Goal: Use online tool/utility: Use online tool/utility

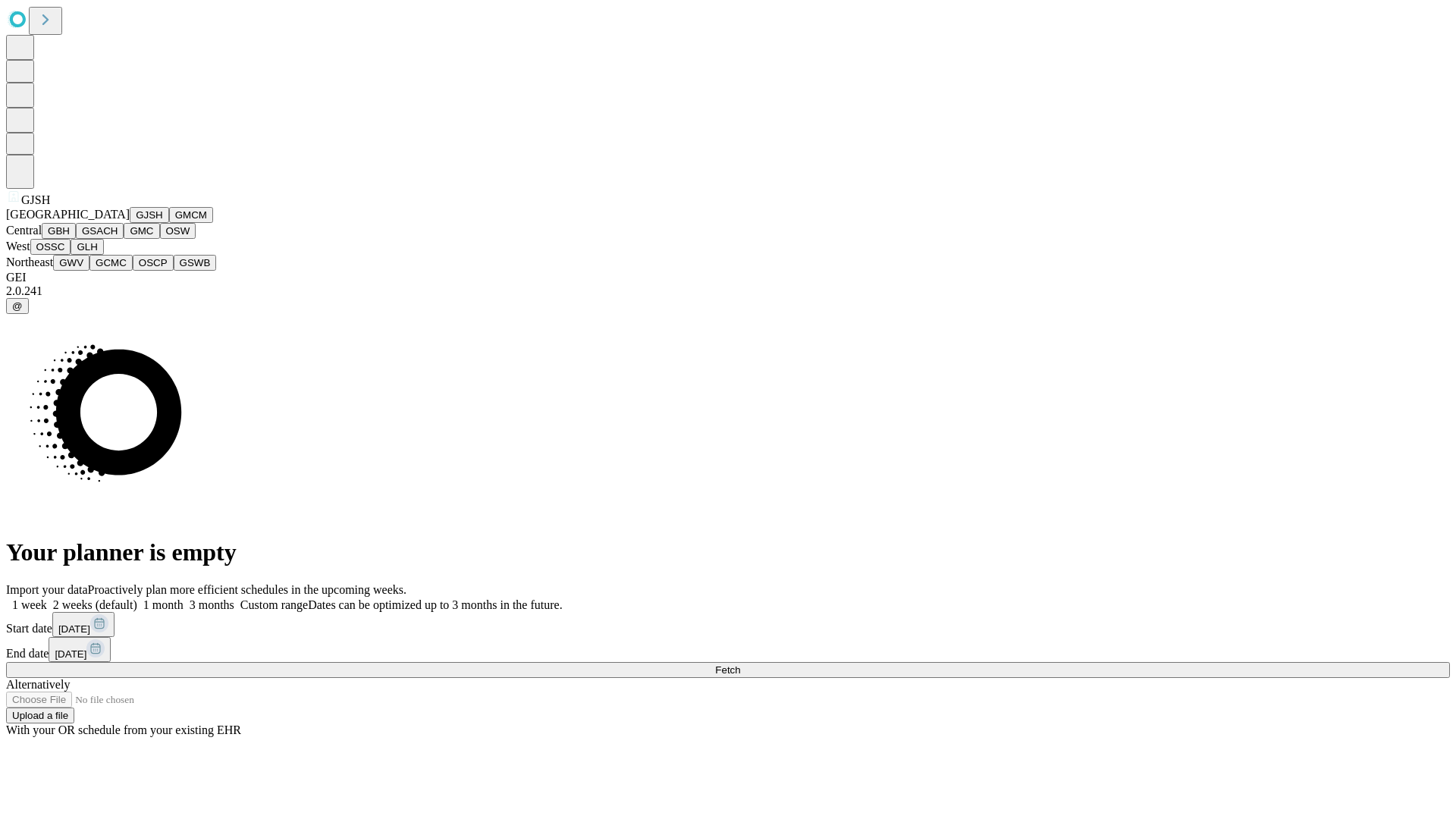
click at [130, 223] on button "GJSH" at bounding box center [149, 215] width 39 height 16
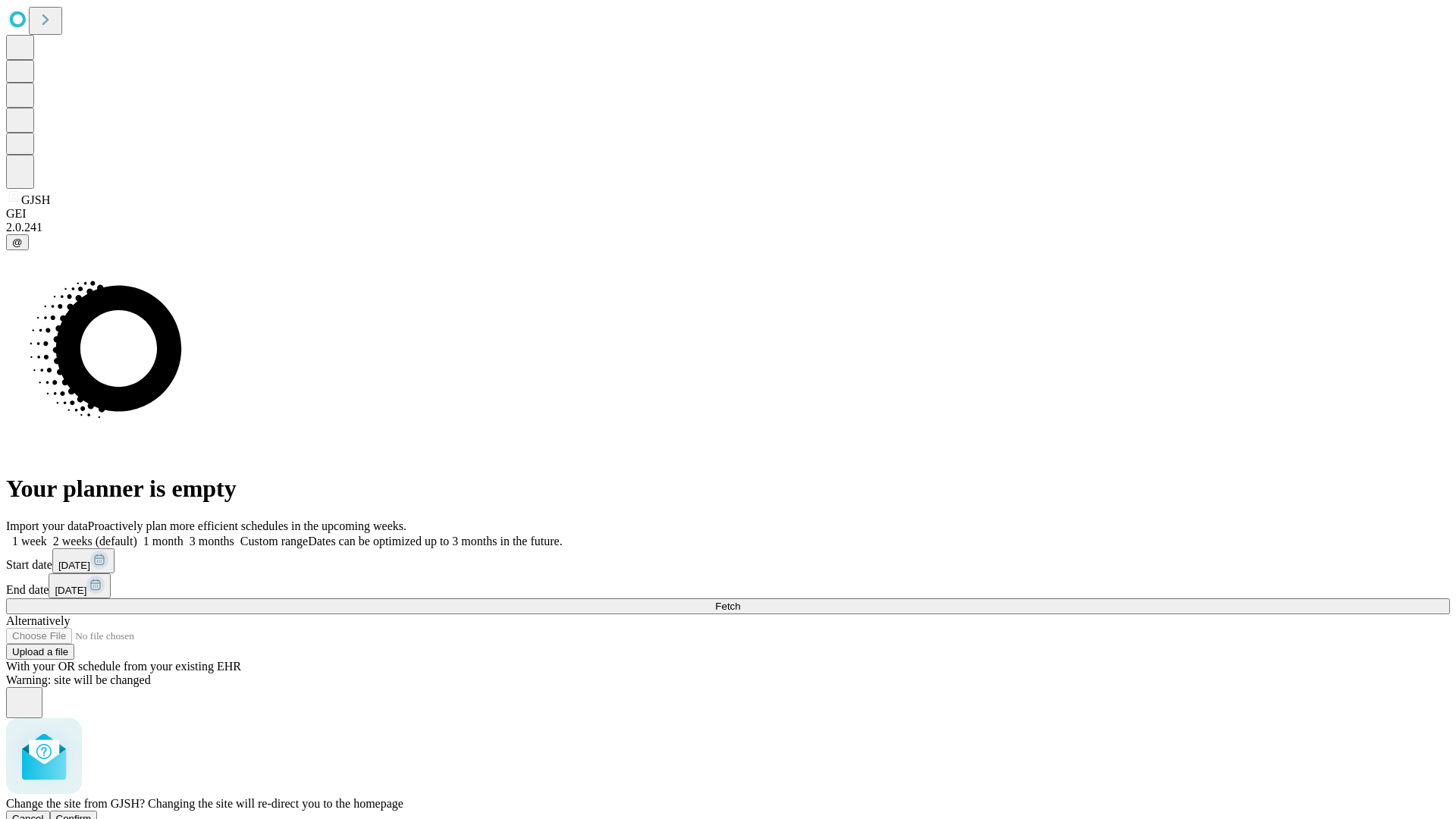
click at [91, 813] on span "Confirm" at bounding box center [74, 818] width 36 height 11
click at [137, 535] on label "2 weeks (default)" at bounding box center [92, 541] width 90 height 13
click at [740, 601] on span "Fetch" at bounding box center [727, 606] width 25 height 11
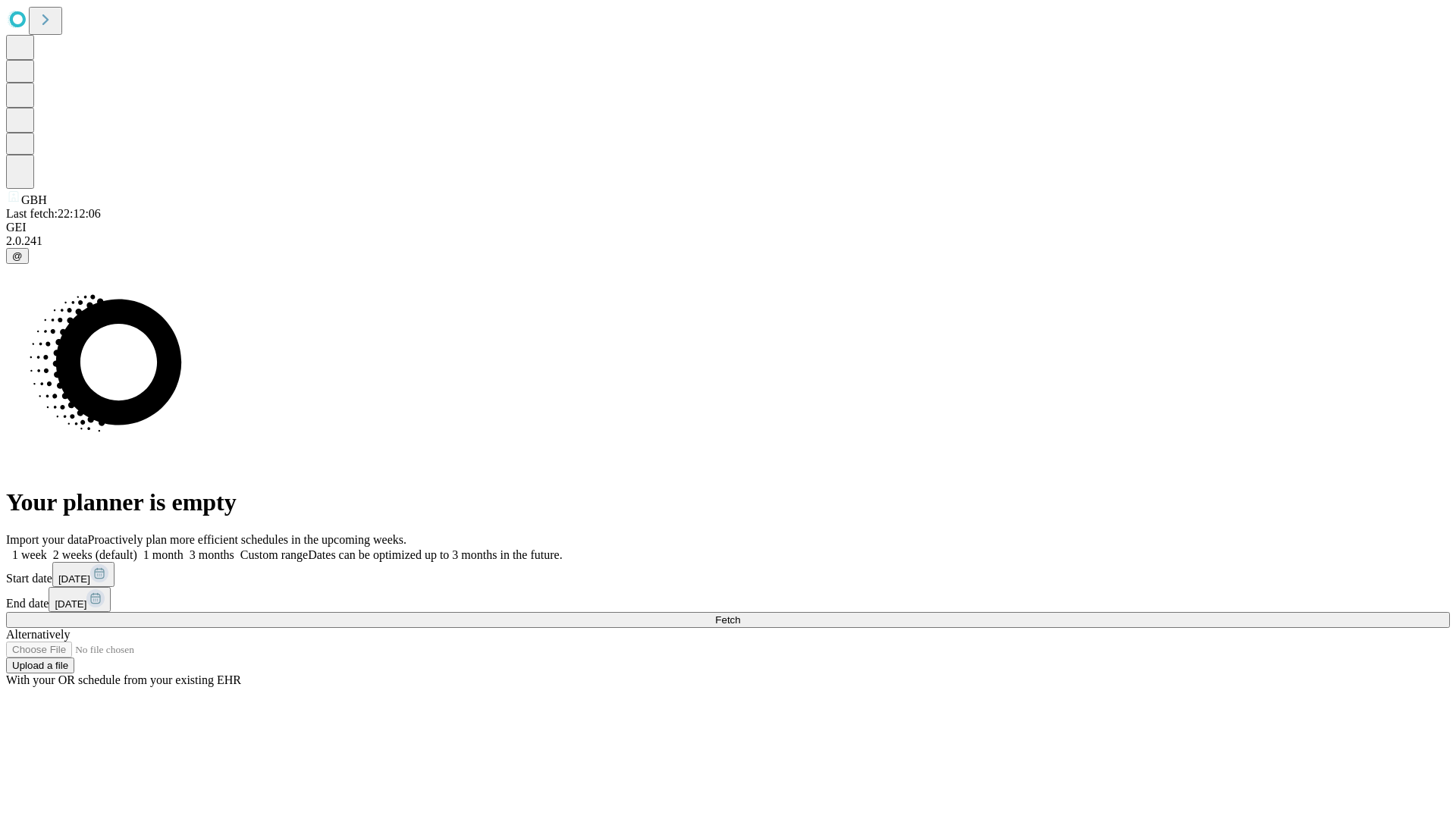
click at [137, 548] on label "2 weeks (default)" at bounding box center [92, 554] width 90 height 13
click at [740, 614] on span "Fetch" at bounding box center [727, 619] width 25 height 11
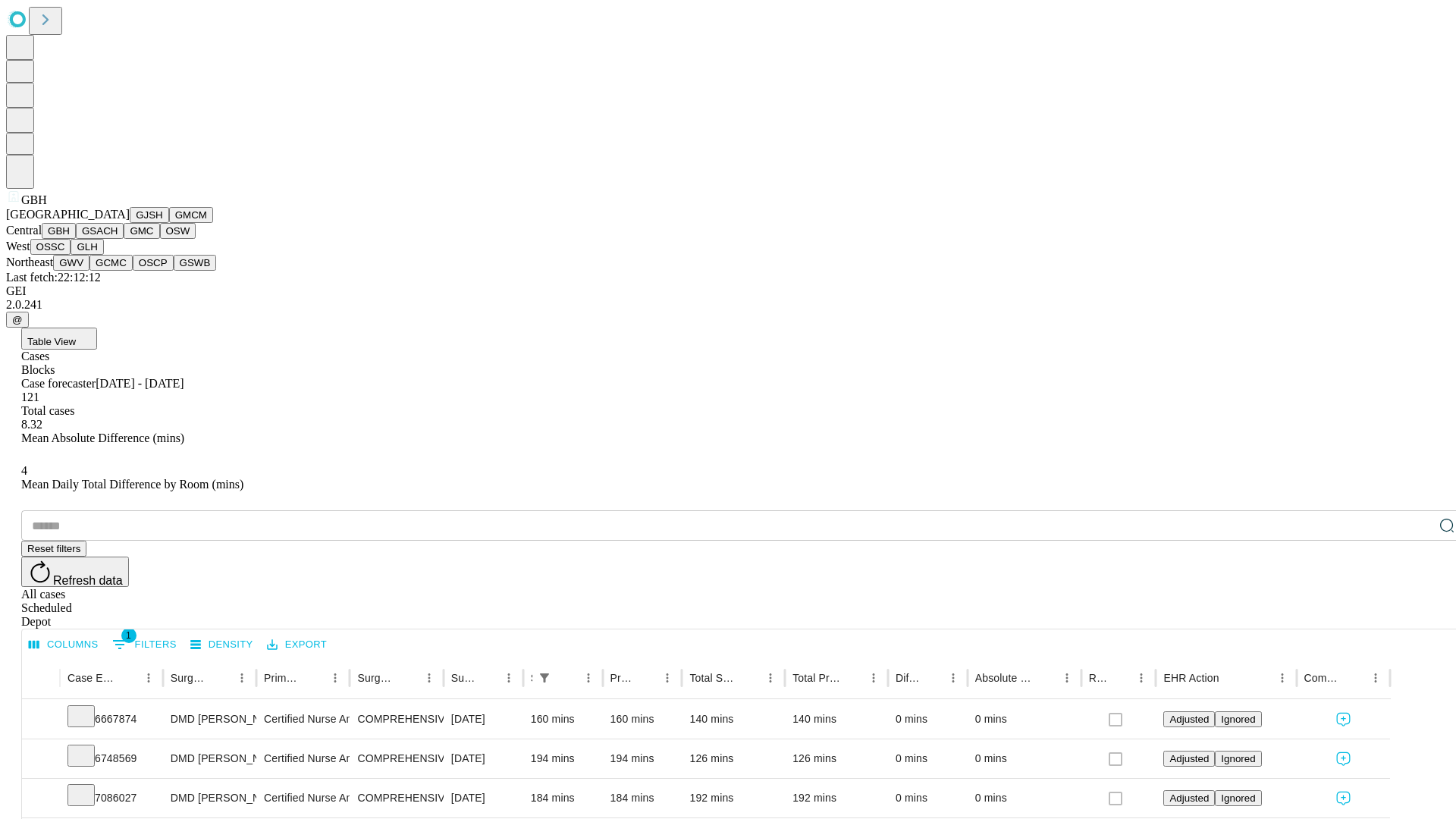
click at [117, 239] on button "GSACH" at bounding box center [99, 230] width 48 height 16
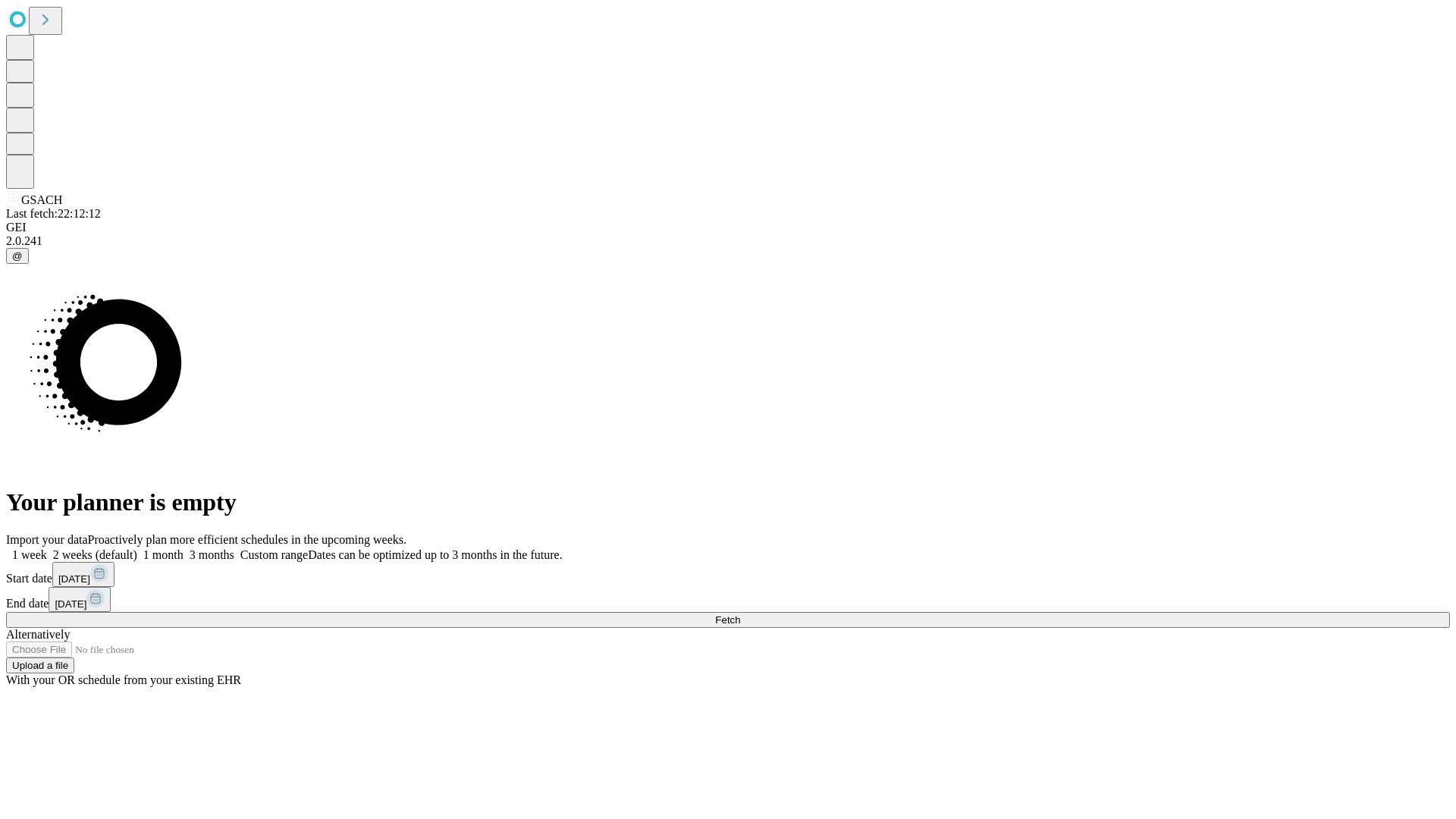
click at [740, 614] on span "Fetch" at bounding box center [727, 619] width 25 height 11
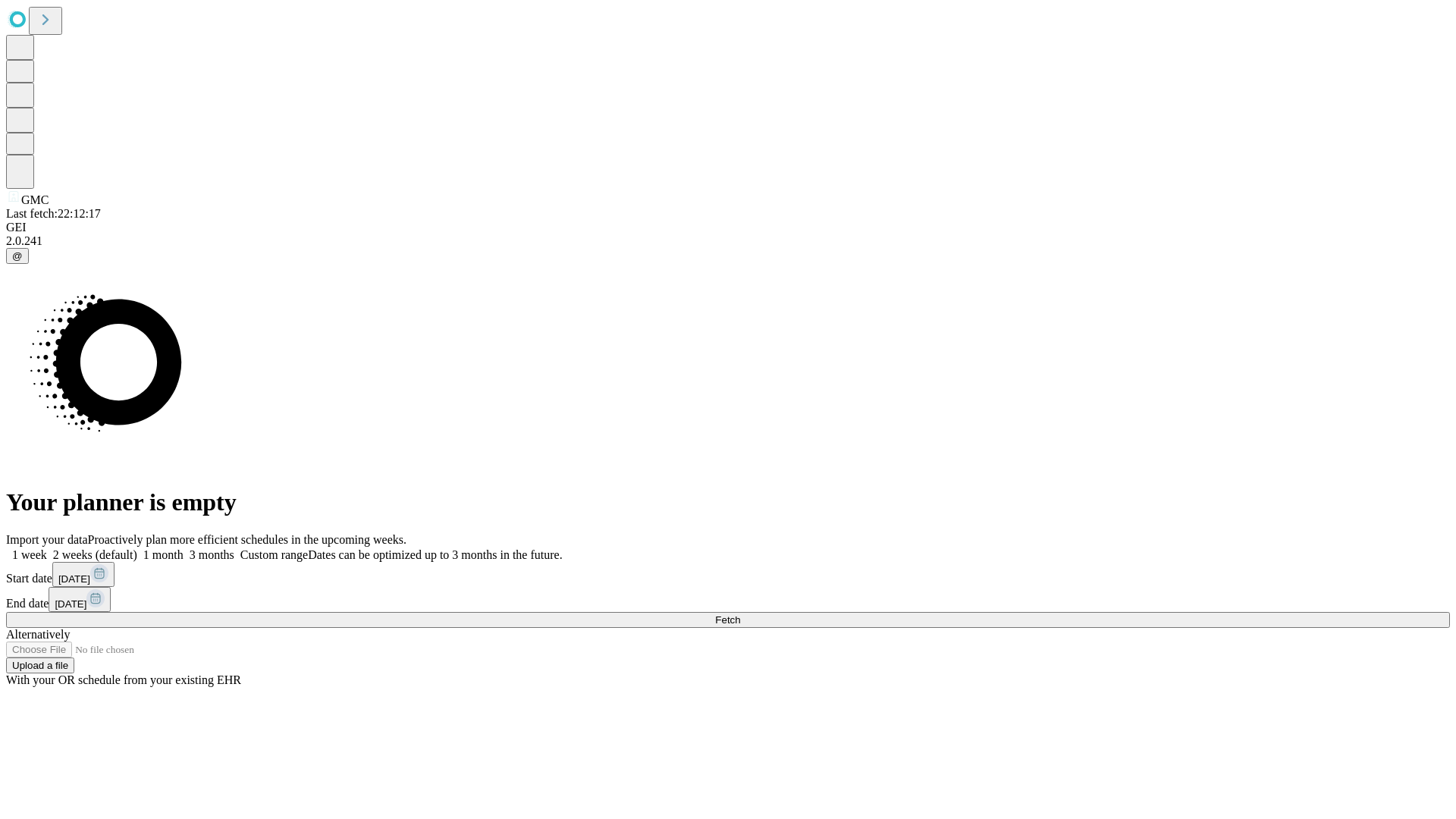
click at [137, 548] on label "2 weeks (default)" at bounding box center [92, 554] width 90 height 13
click at [740, 614] on span "Fetch" at bounding box center [727, 619] width 25 height 11
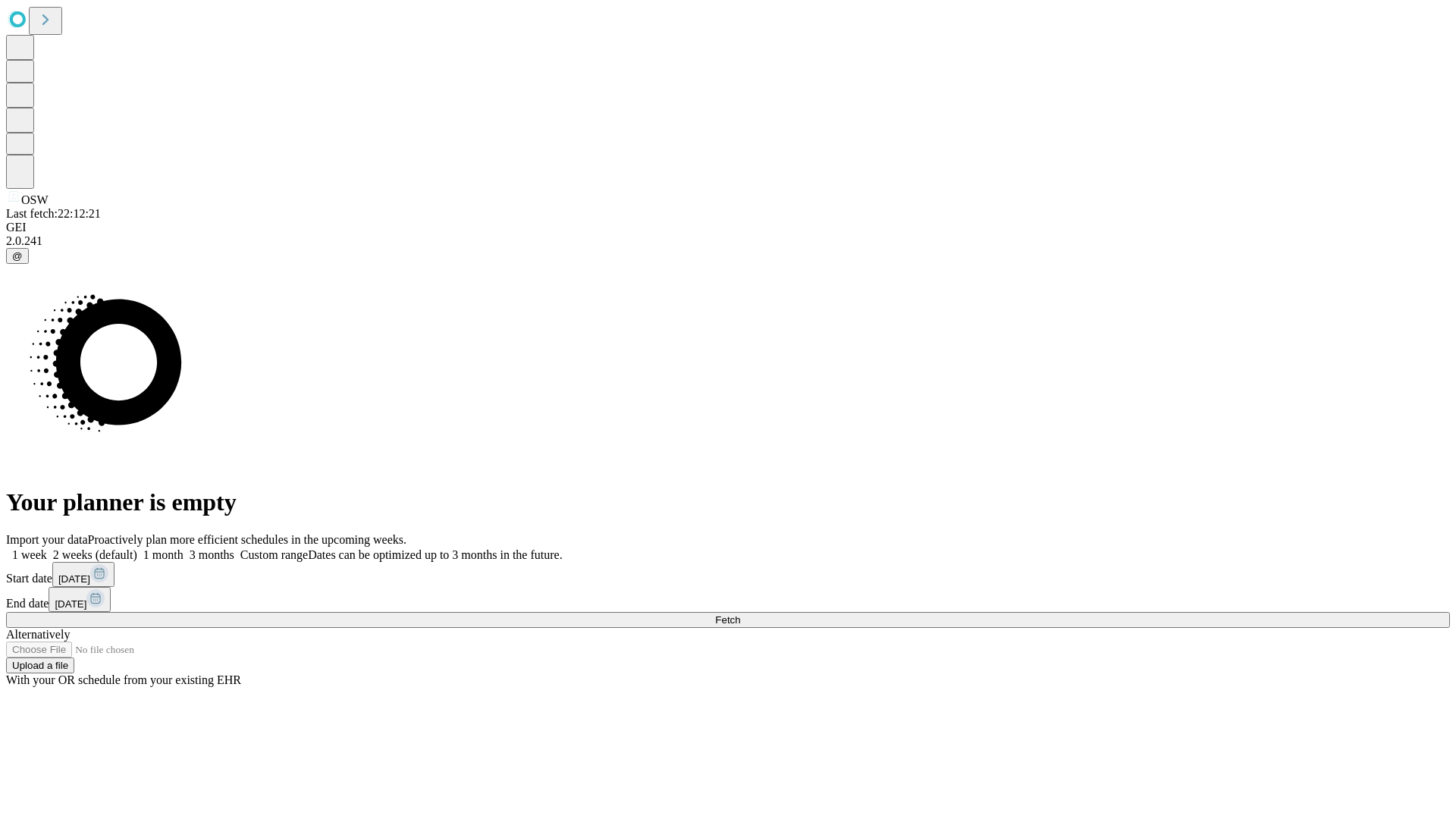
click at [137, 548] on label "2 weeks (default)" at bounding box center [92, 554] width 90 height 13
click at [740, 614] on span "Fetch" at bounding box center [727, 619] width 25 height 11
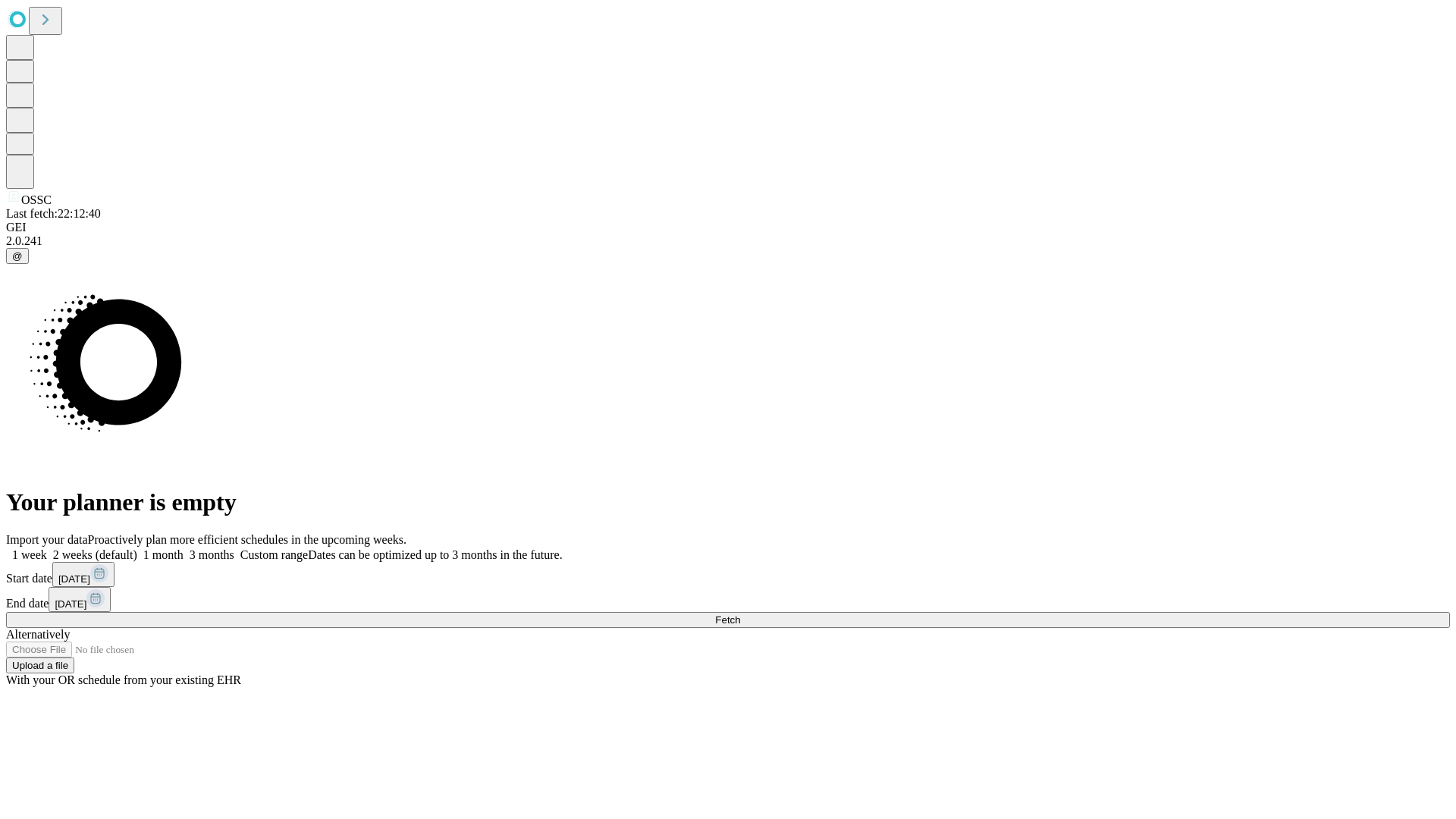
click at [137, 548] on label "2 weeks (default)" at bounding box center [92, 554] width 90 height 13
click at [740, 614] on span "Fetch" at bounding box center [727, 619] width 25 height 11
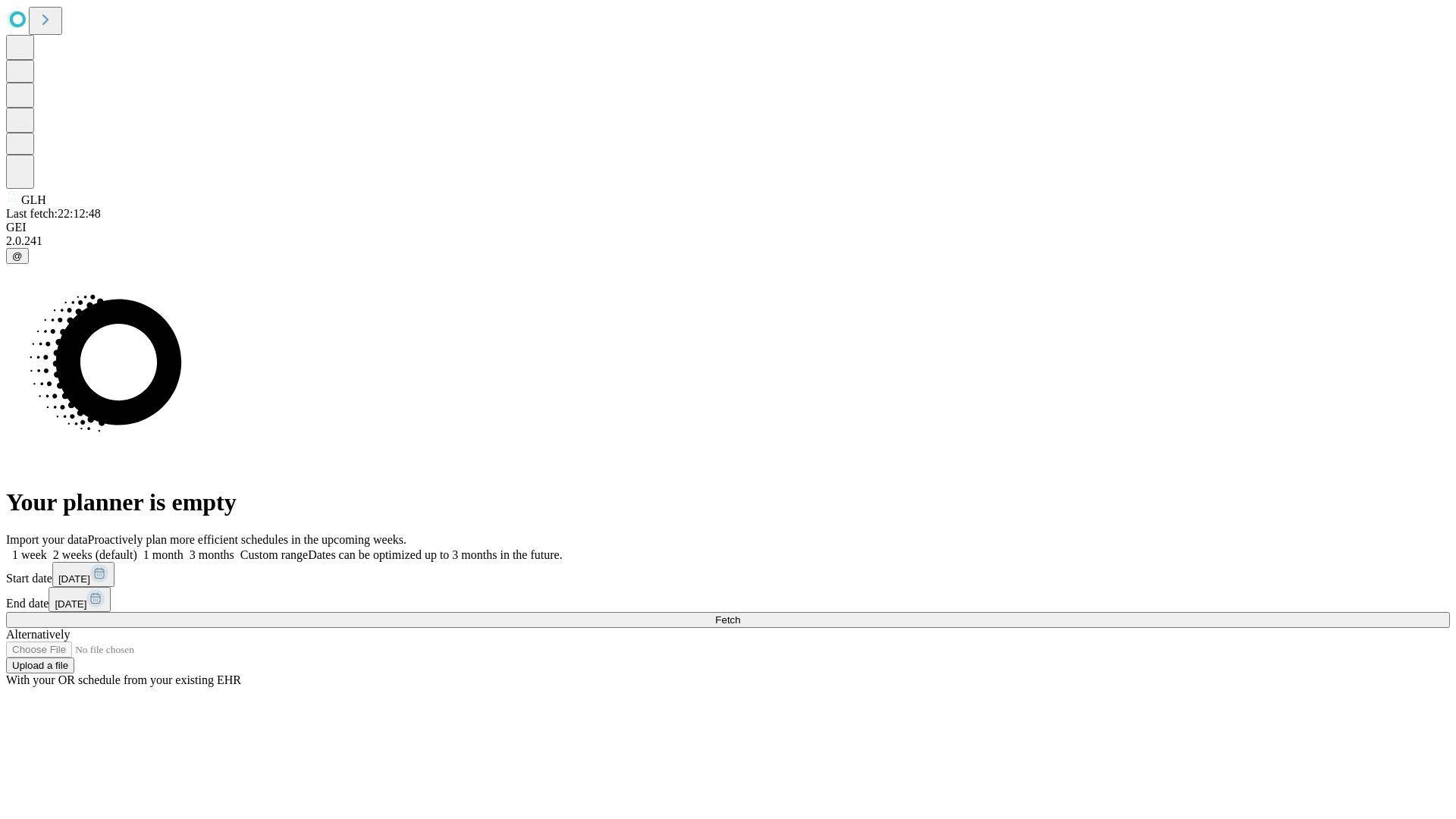
click at [137, 548] on label "2 weeks (default)" at bounding box center [92, 554] width 90 height 13
click at [740, 614] on span "Fetch" at bounding box center [727, 619] width 25 height 11
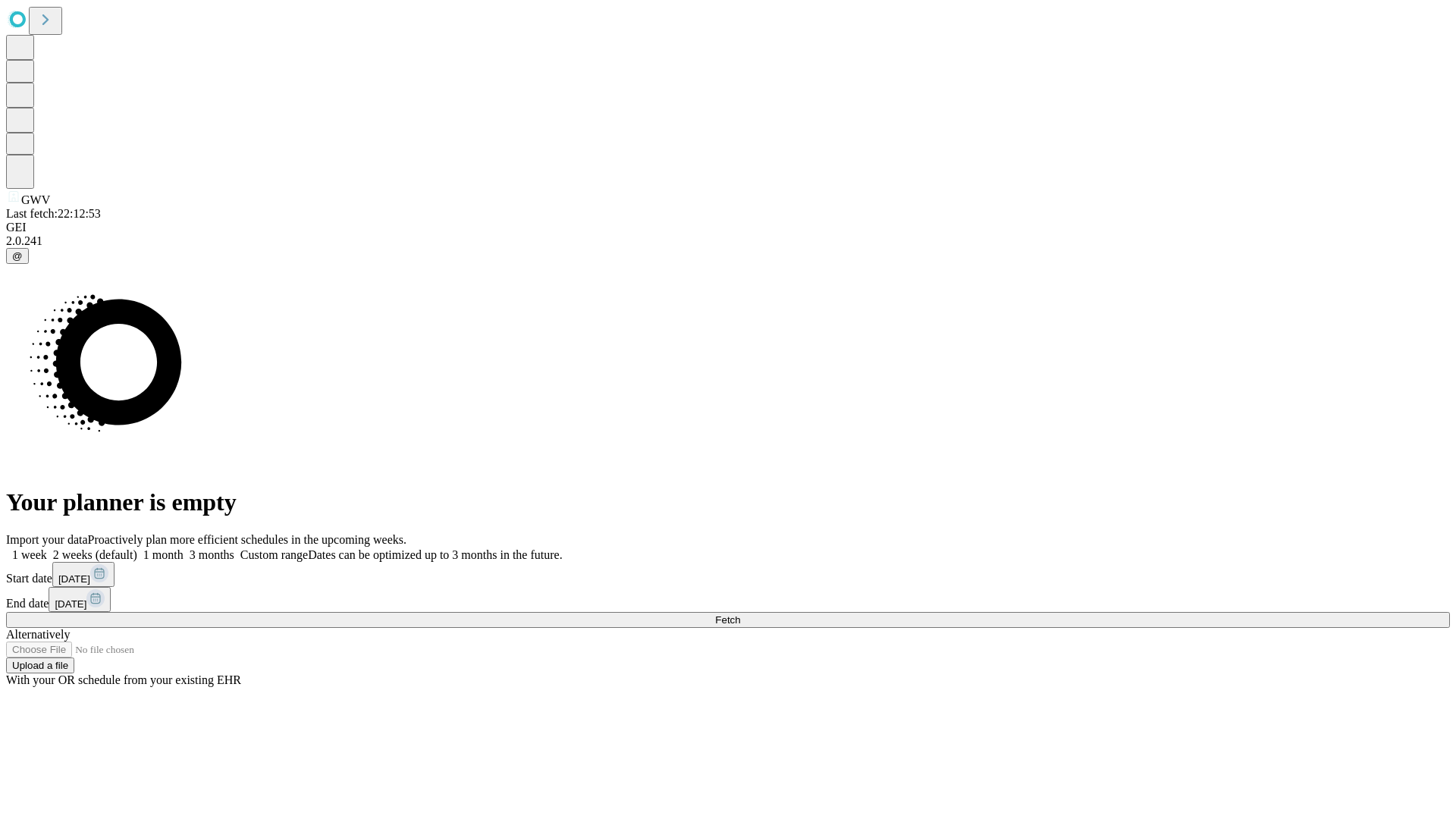
click at [137, 548] on label "2 weeks (default)" at bounding box center [92, 554] width 90 height 13
click at [740, 614] on span "Fetch" at bounding box center [727, 619] width 25 height 11
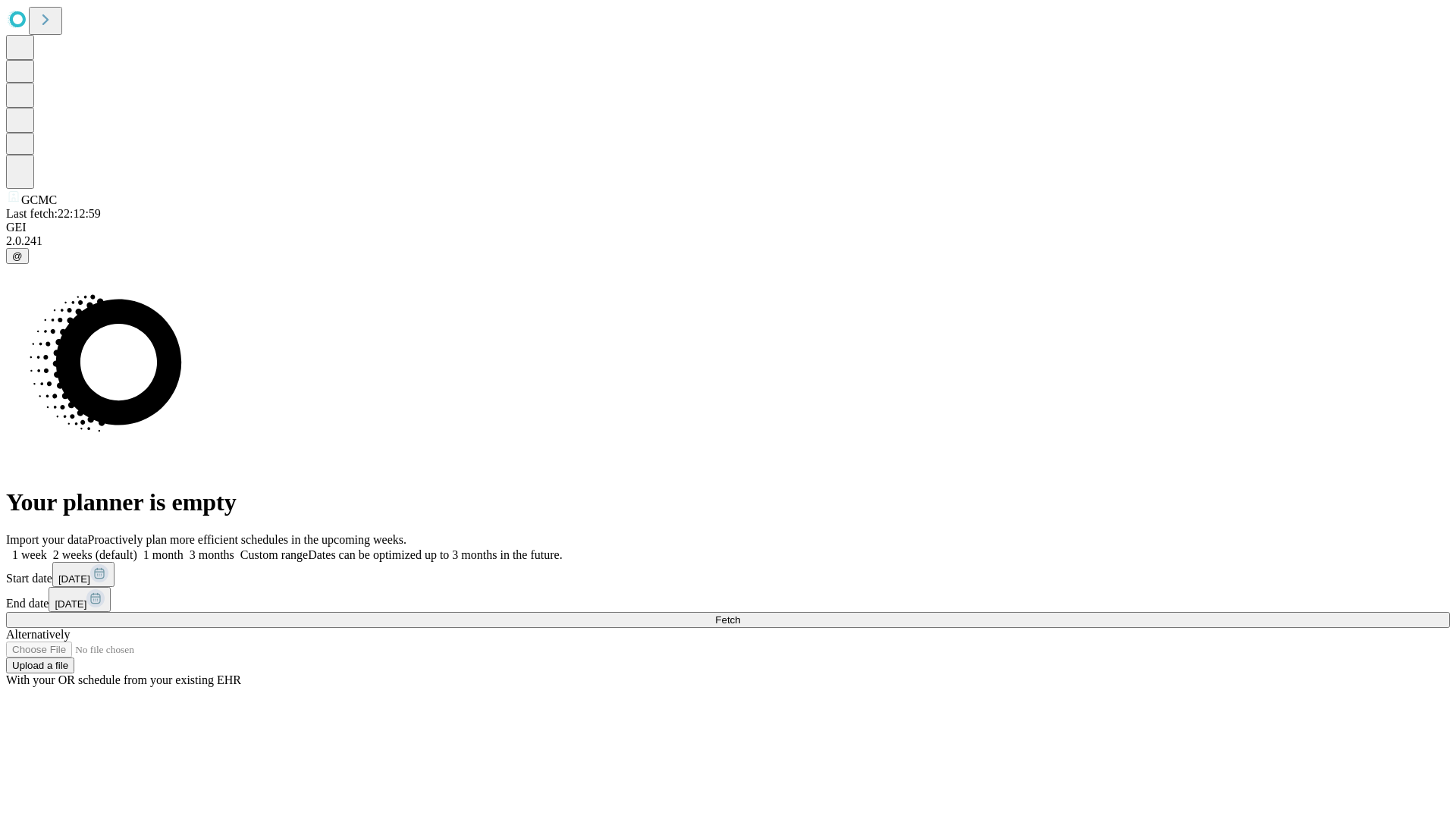
click at [137, 548] on label "2 weeks (default)" at bounding box center [92, 554] width 90 height 13
click at [740, 614] on span "Fetch" at bounding box center [727, 619] width 25 height 11
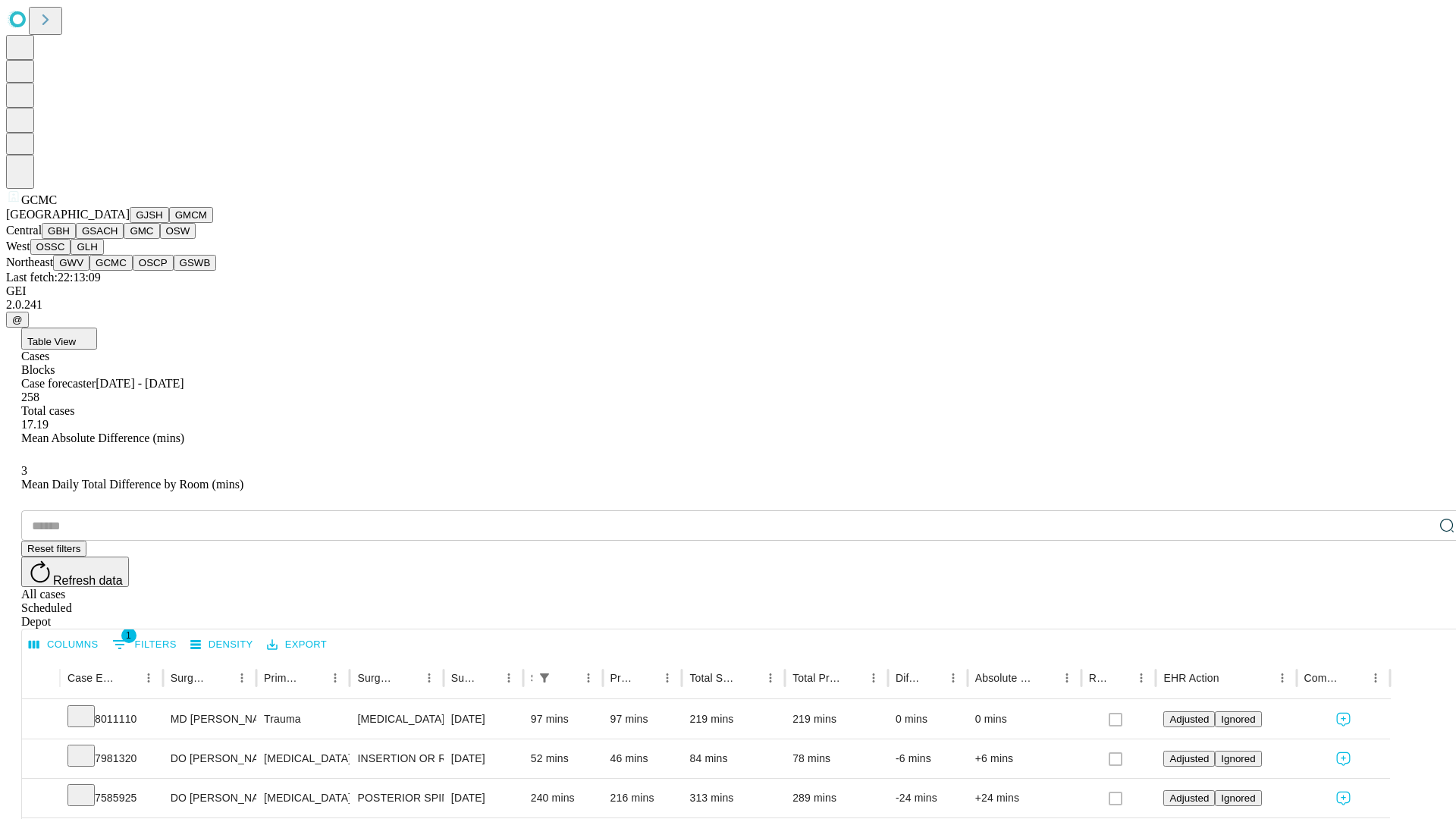
click at [133, 270] on button "OSCP" at bounding box center [153, 263] width 41 height 16
